Goal: Navigation & Orientation: Find specific page/section

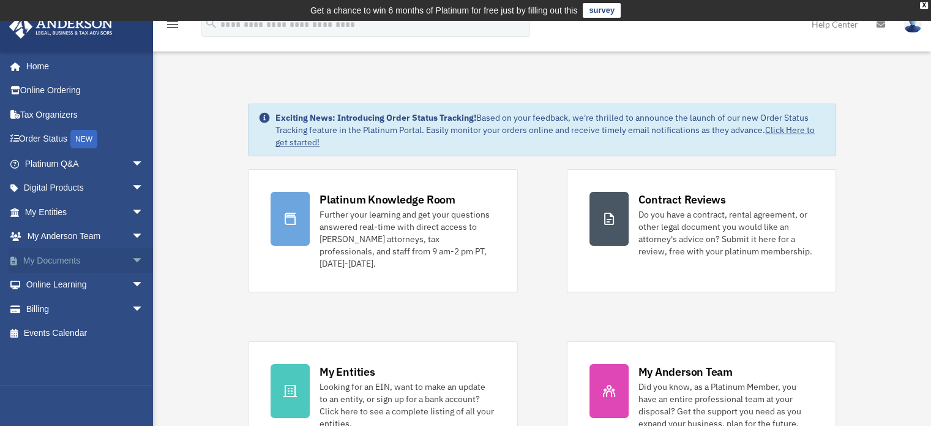
click at [100, 261] on link "My Documents arrow_drop_down" at bounding box center [86, 260] width 154 height 24
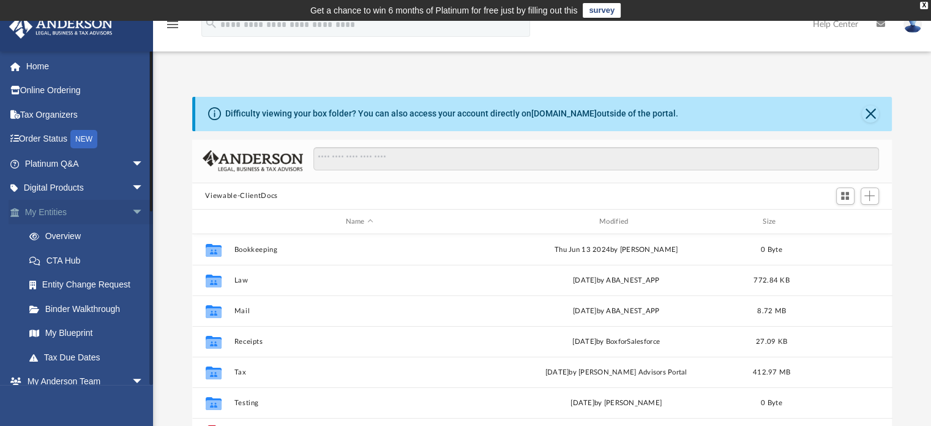
click at [132, 212] on span "arrow_drop_down" at bounding box center [144, 212] width 24 height 25
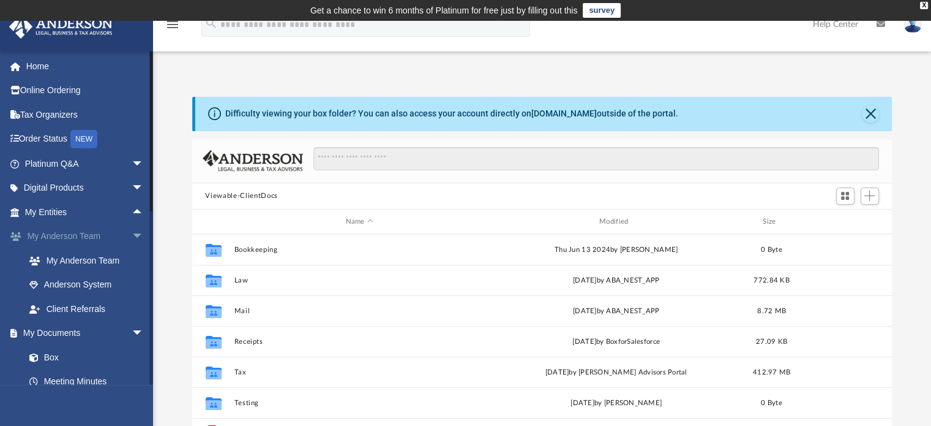
click at [132, 232] on span "arrow_drop_down" at bounding box center [144, 236] width 24 height 25
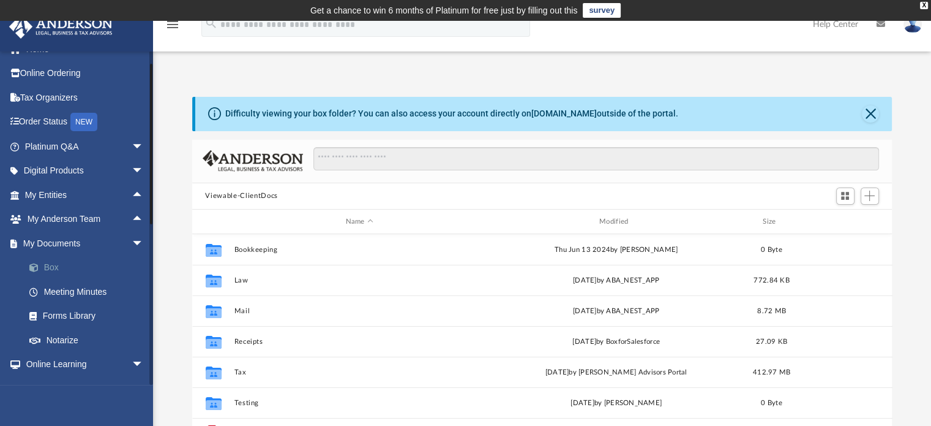
scroll to position [10, 0]
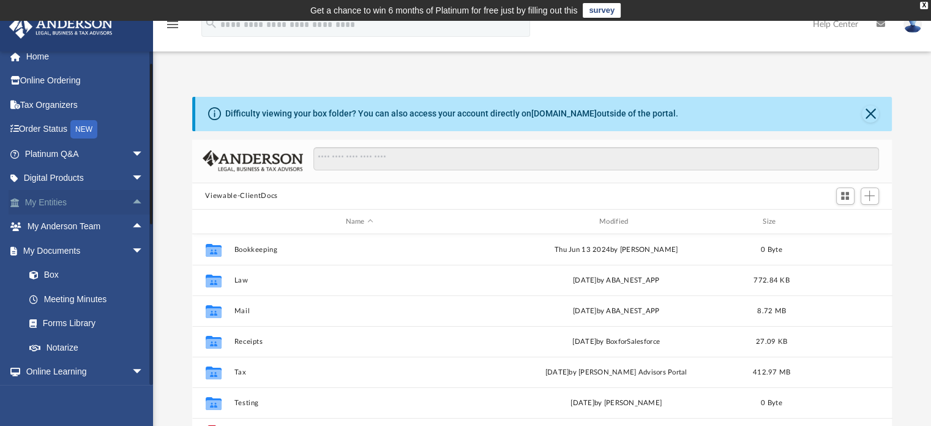
click at [132, 197] on span "arrow_drop_up" at bounding box center [144, 202] width 24 height 25
click at [75, 227] on link "Overview" at bounding box center [89, 226] width 145 height 24
click at [81, 230] on link "Overview" at bounding box center [89, 226] width 145 height 24
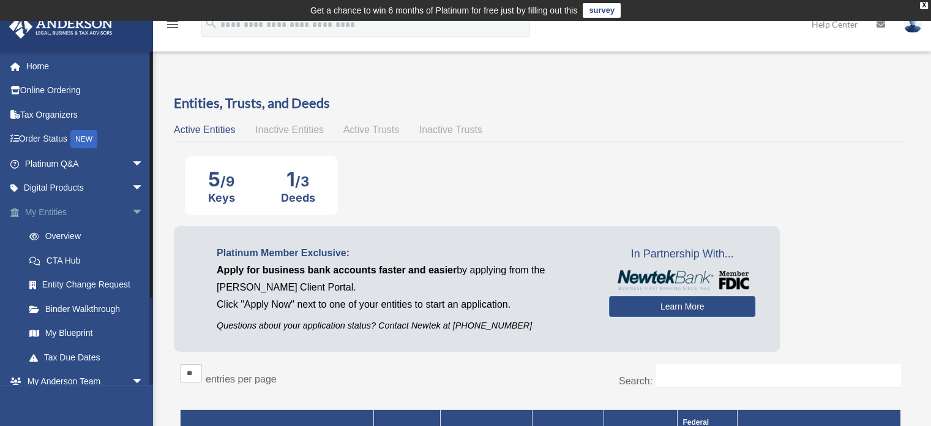
click at [132, 210] on span "arrow_drop_down" at bounding box center [144, 212] width 24 height 25
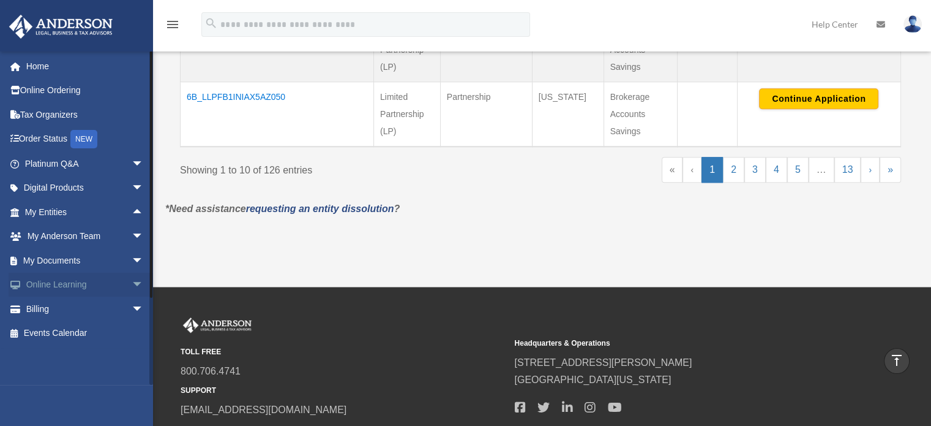
scroll to position [1138, 0]
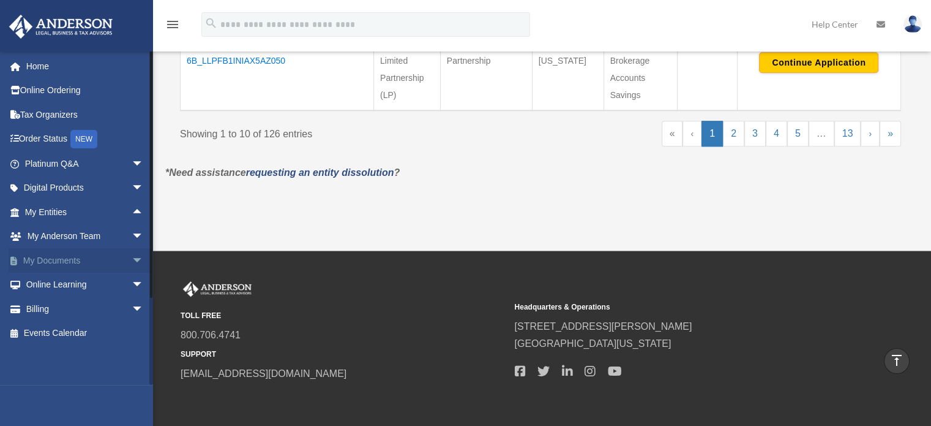
click at [132, 260] on span "arrow_drop_down" at bounding box center [144, 260] width 24 height 25
click at [132, 262] on span "arrow_drop_up" at bounding box center [144, 260] width 24 height 25
click at [132, 188] on span "arrow_drop_down" at bounding box center [144, 188] width 24 height 25
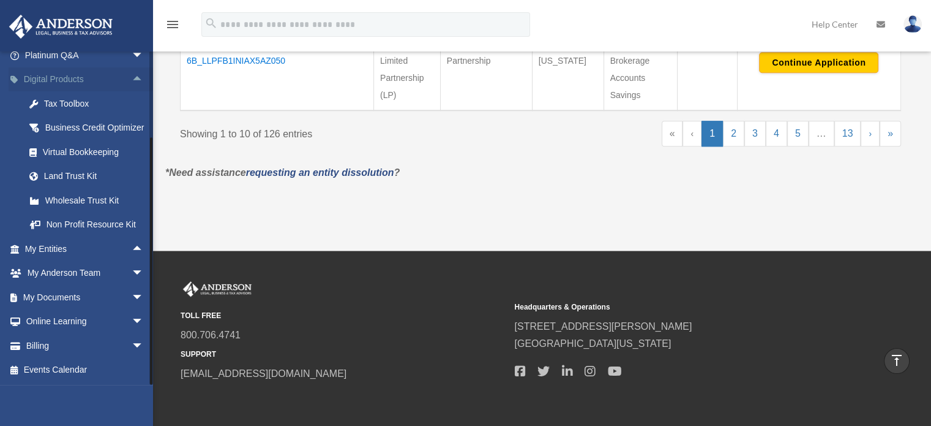
scroll to position [123, 0]
click at [132, 249] on span "arrow_drop_up" at bounding box center [144, 248] width 24 height 25
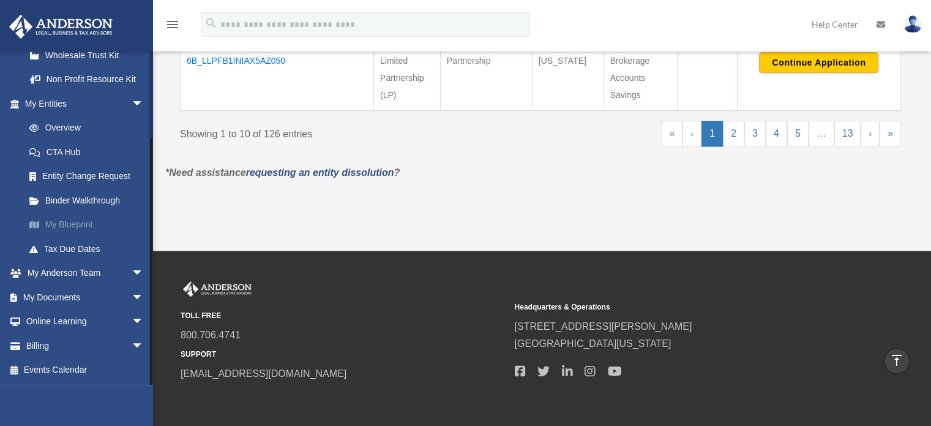
scroll to position [268, 0]
click at [132, 350] on span "arrow_drop_down" at bounding box center [144, 345] width 24 height 25
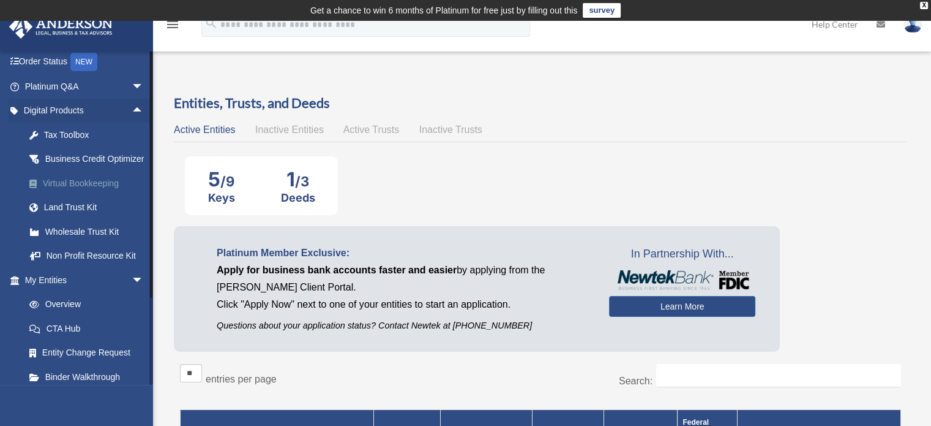
scroll to position [0, 0]
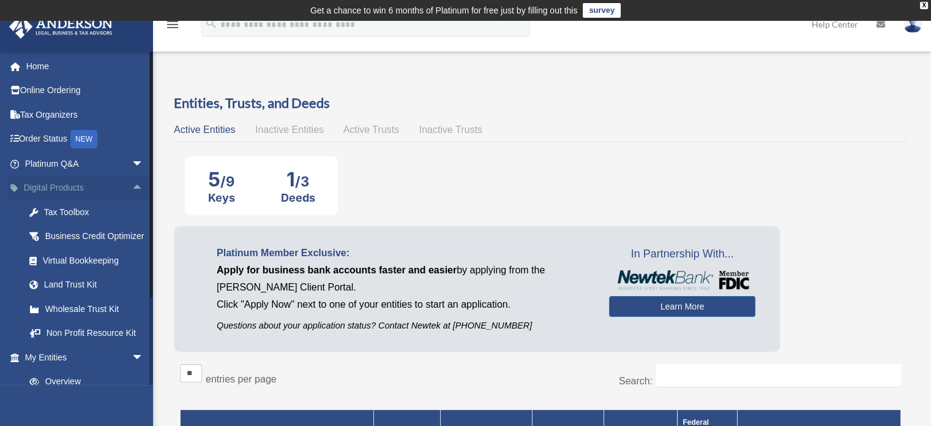
click at [132, 186] on span "arrow_drop_up" at bounding box center [144, 188] width 24 height 25
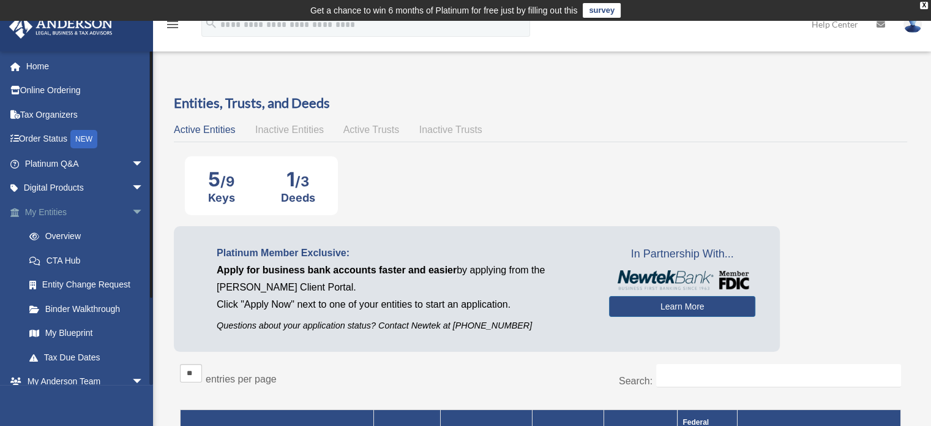
click at [132, 212] on span "arrow_drop_down" at bounding box center [144, 212] width 24 height 25
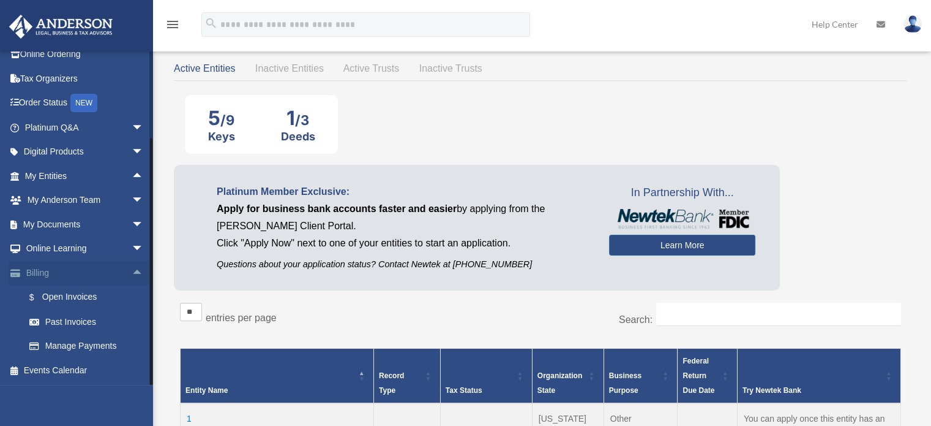
scroll to position [122, 0]
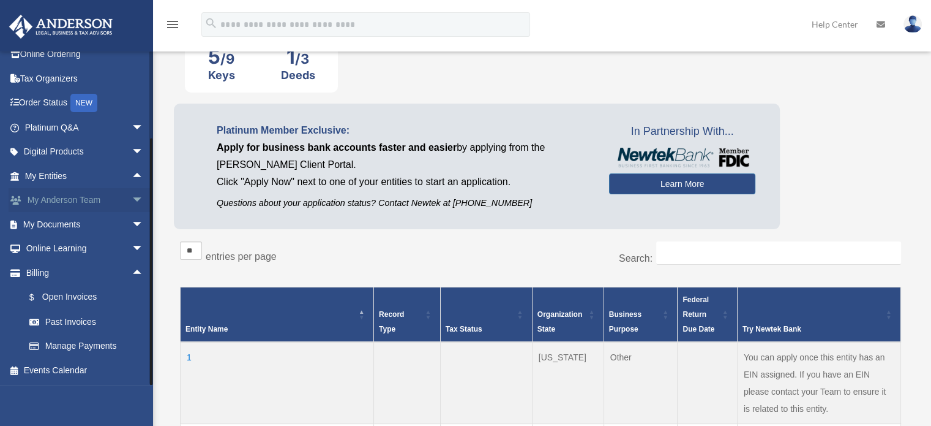
click at [132, 198] on span "arrow_drop_down" at bounding box center [144, 200] width 24 height 25
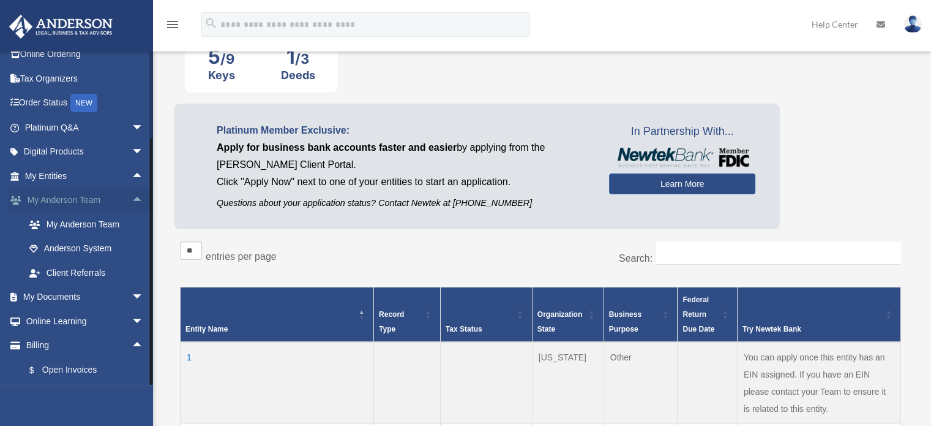
click at [132, 198] on span "arrow_drop_up" at bounding box center [144, 200] width 24 height 25
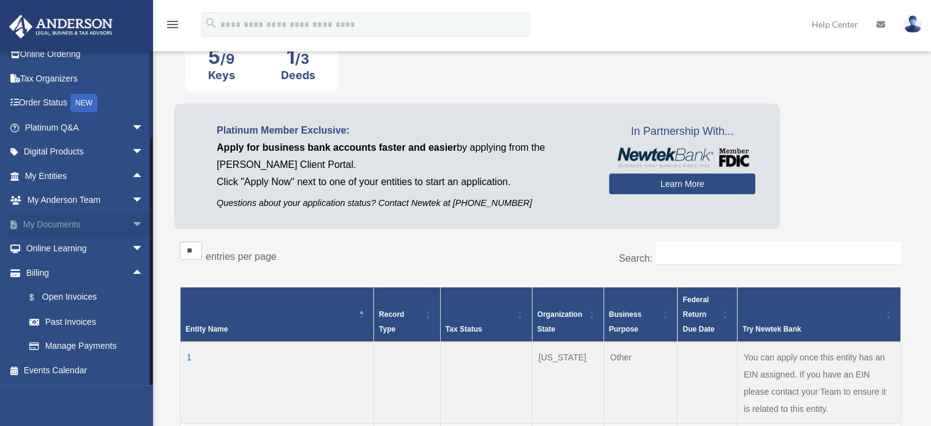
click at [132, 228] on span "arrow_drop_down" at bounding box center [144, 224] width 24 height 25
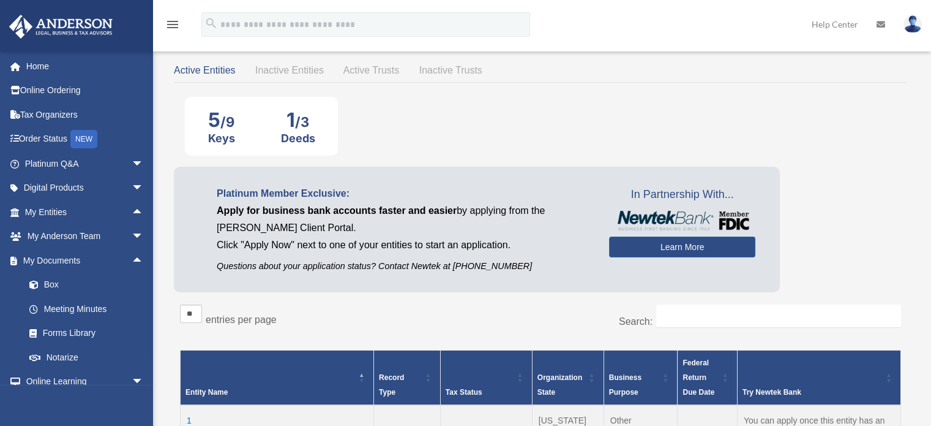
scroll to position [0, 0]
